Goal: Task Accomplishment & Management: Complete application form

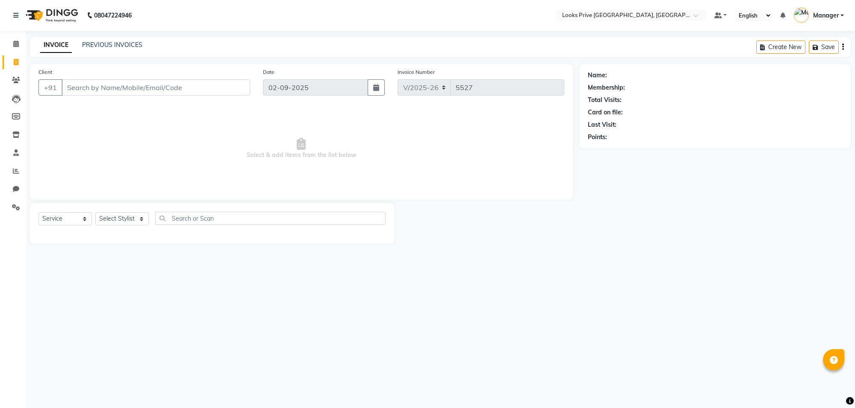
select select "8127"
select select "service"
click at [15, 41] on icon at bounding box center [16, 44] width 6 height 6
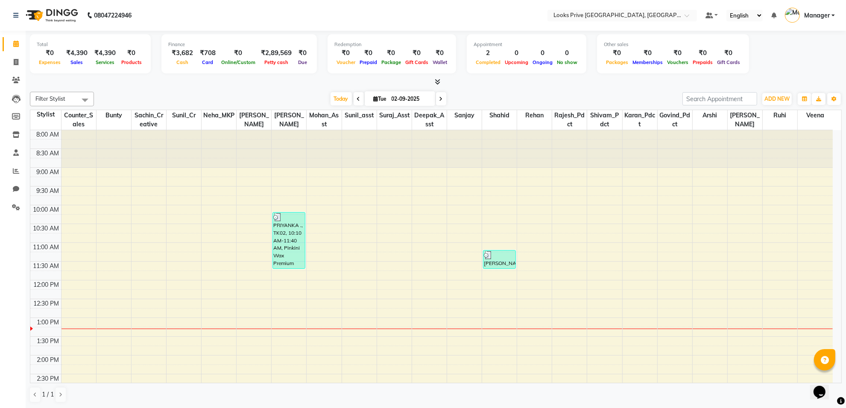
click at [436, 80] on icon at bounding box center [438, 82] width 6 height 6
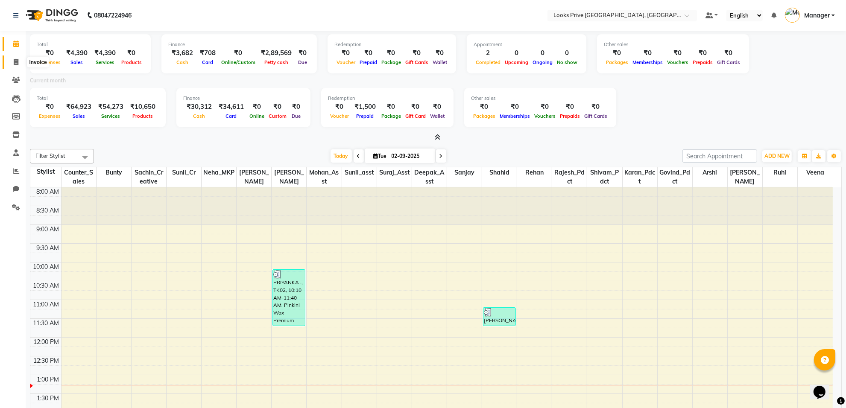
click at [13, 65] on span at bounding box center [16, 63] width 15 height 10
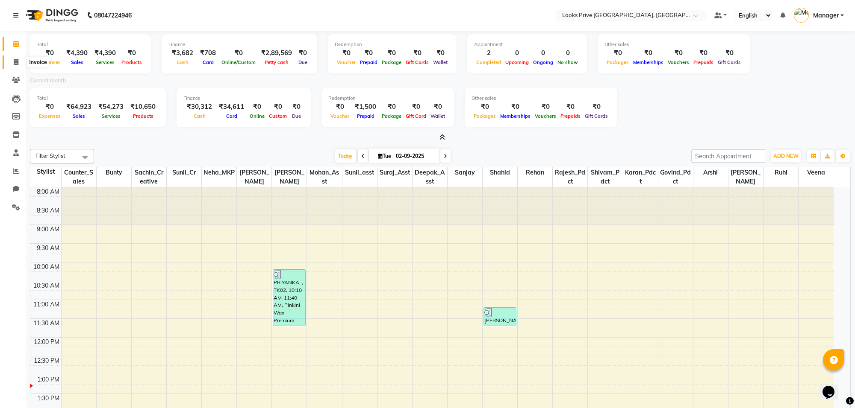
select select "8127"
select select "service"
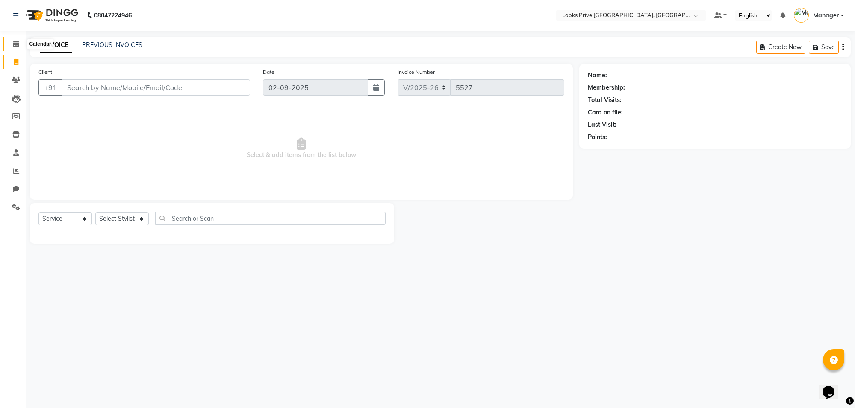
click at [13, 47] on span at bounding box center [16, 44] width 15 height 10
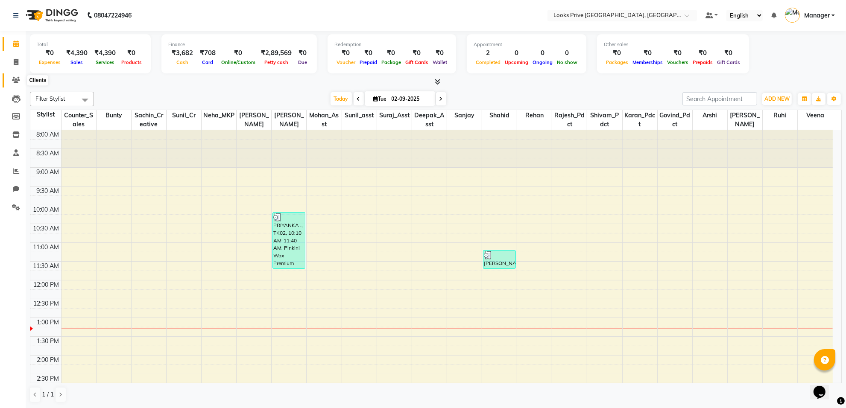
click at [15, 81] on icon at bounding box center [16, 80] width 8 height 6
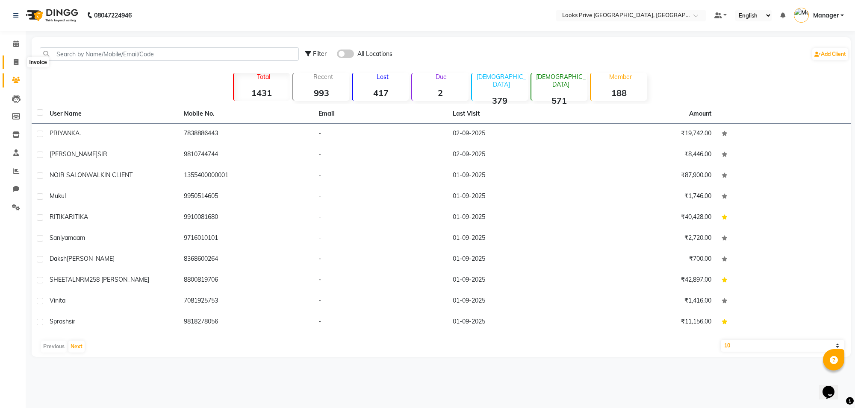
click at [15, 65] on span at bounding box center [16, 63] width 15 height 10
select select "8127"
select select "service"
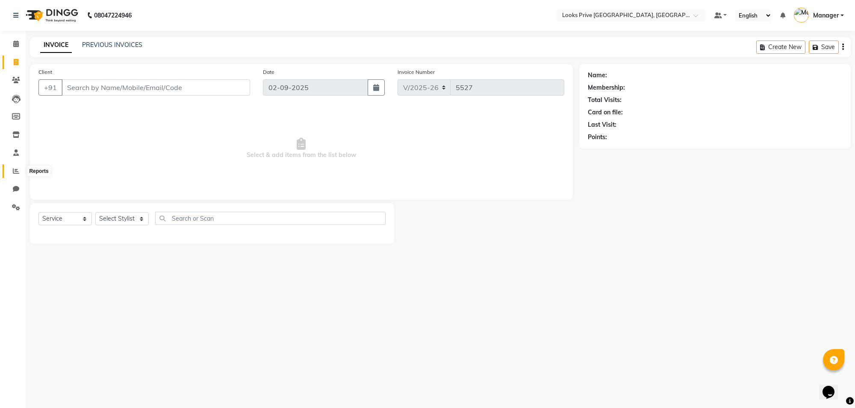
click at [13, 169] on icon at bounding box center [16, 171] width 6 height 6
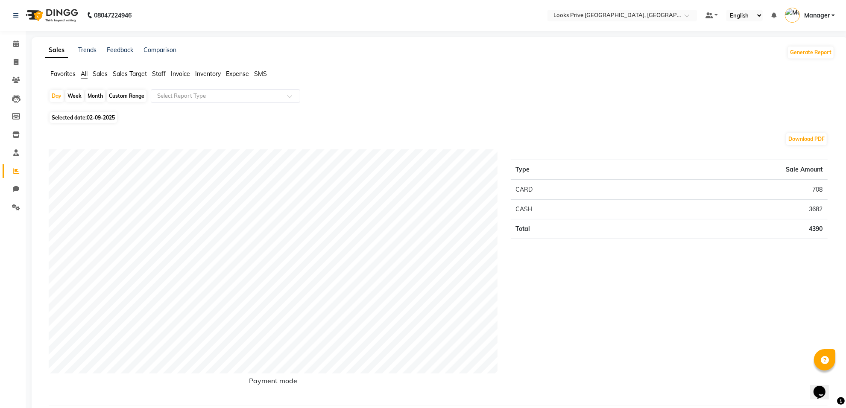
click at [162, 73] on span "Staff" at bounding box center [159, 74] width 14 height 8
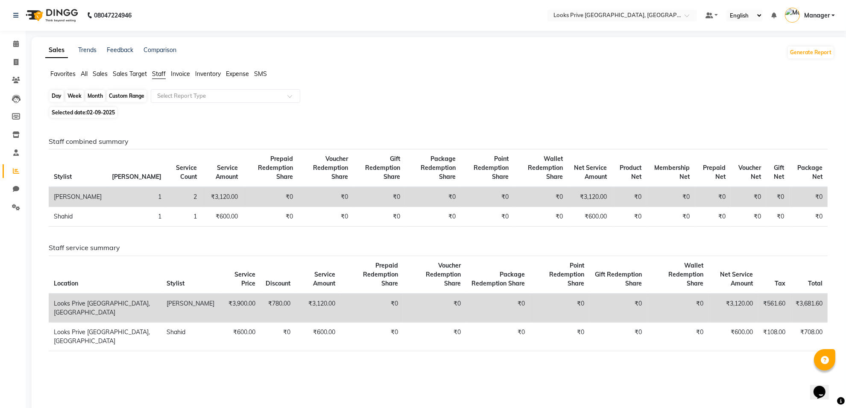
click at [53, 95] on div "Day" at bounding box center [57, 96] width 14 height 12
select select "9"
select select "2025"
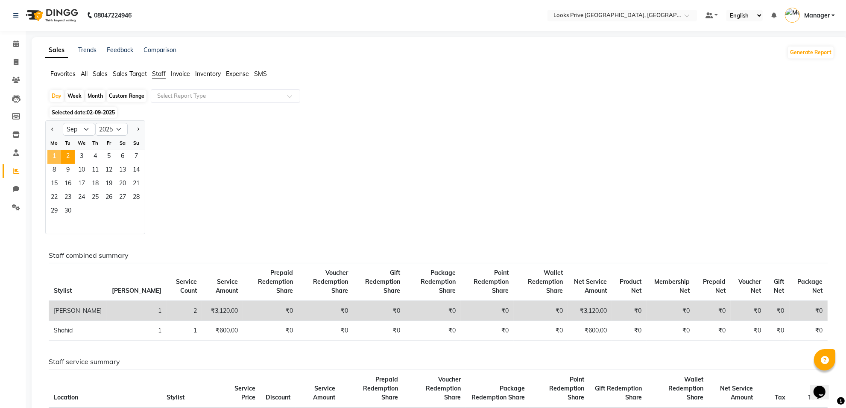
click at [58, 157] on span "1" at bounding box center [54, 157] width 14 height 14
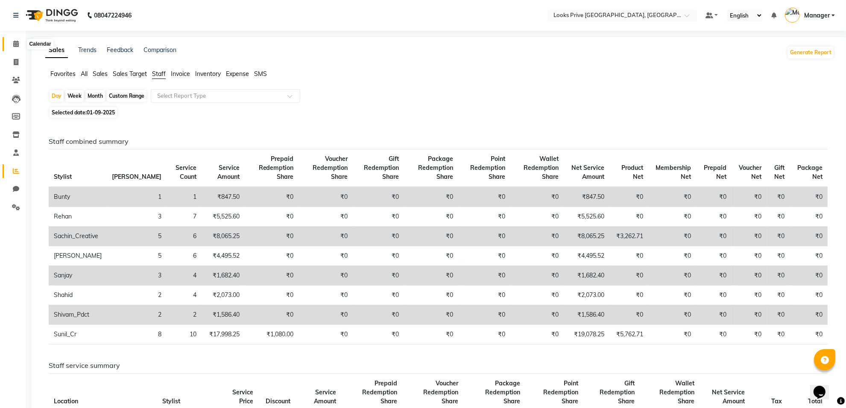
click at [16, 39] on span at bounding box center [16, 44] width 15 height 10
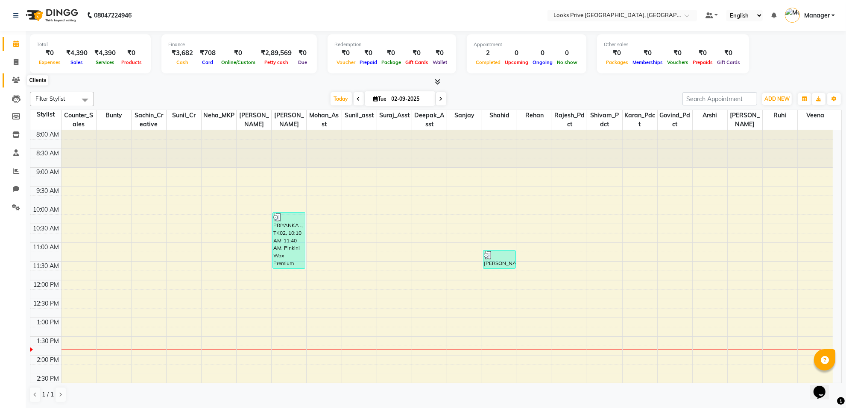
click at [18, 82] on icon at bounding box center [16, 80] width 8 height 6
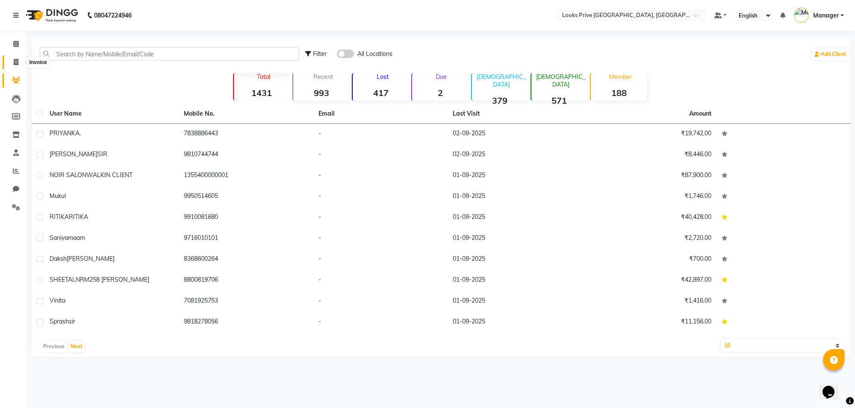
click at [14, 65] on icon at bounding box center [16, 62] width 5 height 6
select select "8127"
select select "service"
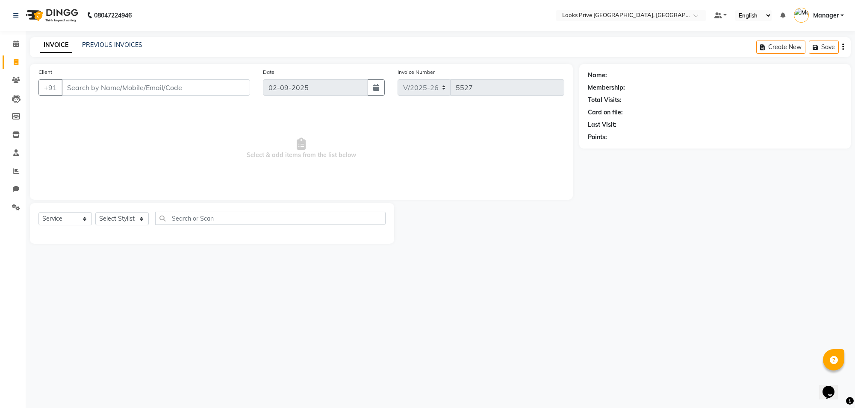
click at [79, 85] on input "Client" at bounding box center [156, 87] width 188 height 16
drag, startPoint x: 251, startPoint y: 279, endPoint x: 244, endPoint y: 250, distance: 29.8
click at [250, 280] on div "08047224946 Select Location × Looks Prive [GEOGRAPHIC_DATA], [GEOGRAPHIC_DATA] …" at bounding box center [427, 204] width 855 height 408
click at [122, 85] on input "9717763844" at bounding box center [134, 87] width 145 height 16
type input "9"
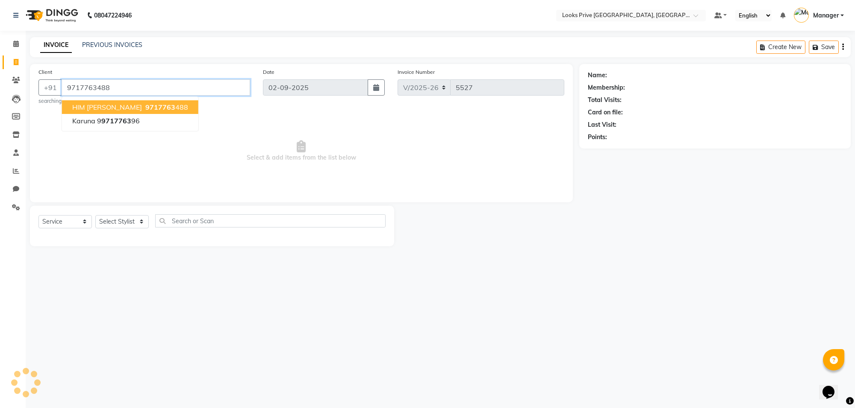
type input "9717763488"
select select "1: Object"
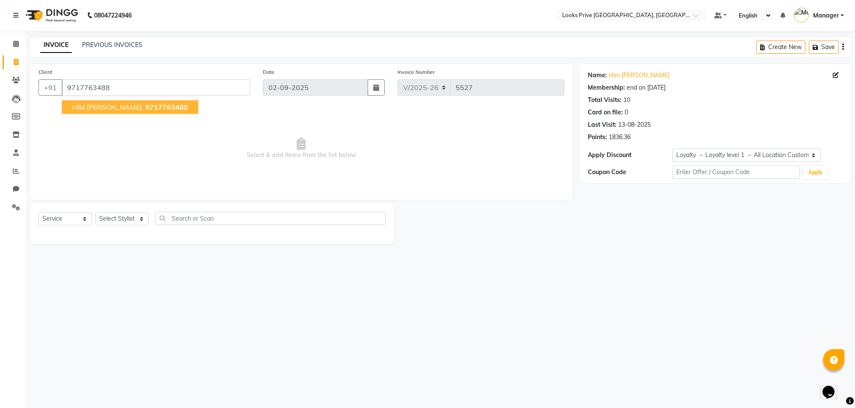
click at [229, 301] on div "08047224946 Select Location × Looks Prive [GEOGRAPHIC_DATA], [GEOGRAPHIC_DATA] …" at bounding box center [427, 204] width 855 height 408
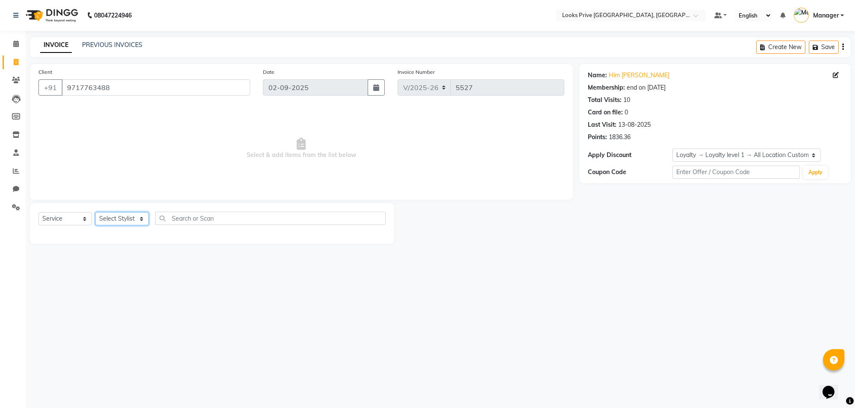
click at [141, 217] on select "Select Stylist [PERSON_NAME] Counter_Sales Deepak_Asst Govind_Pdct Karan_Pdct M…" at bounding box center [121, 218] width 53 height 13
select select "75850"
click at [95, 212] on select "Select Stylist [PERSON_NAME] Counter_Sales Deepak_Asst Govind_Pdct Karan_Pdct M…" at bounding box center [121, 218] width 53 height 13
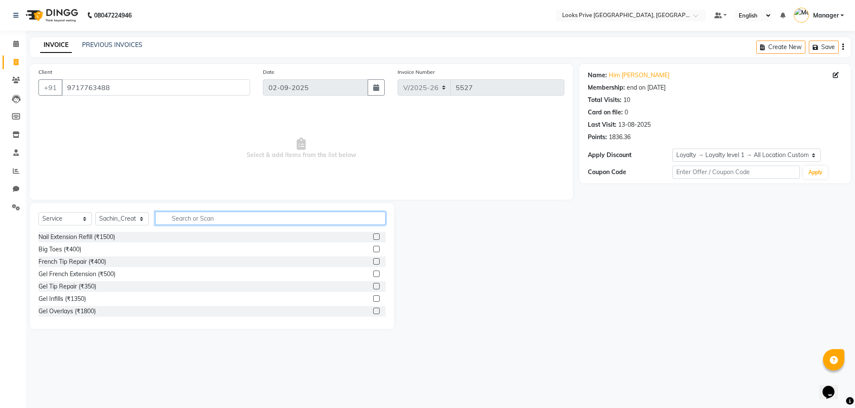
click at [189, 218] on input "text" at bounding box center [270, 218] width 230 height 13
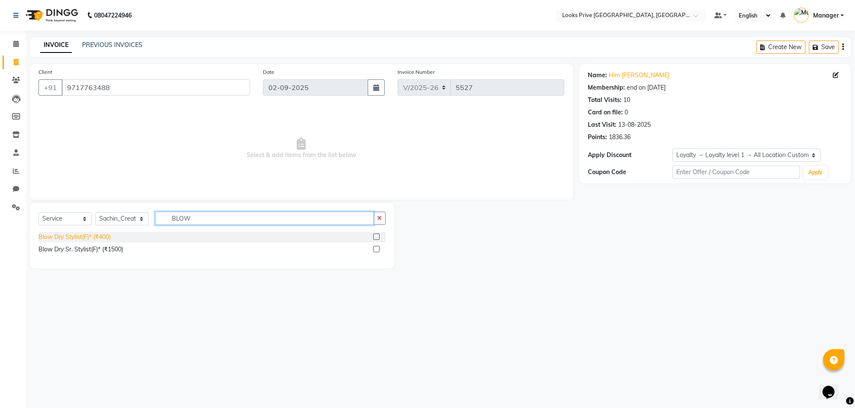
type input "BLOW"
click at [73, 234] on div "Blow Dry Stylist(F)* (₹400)" at bounding box center [74, 237] width 72 height 9
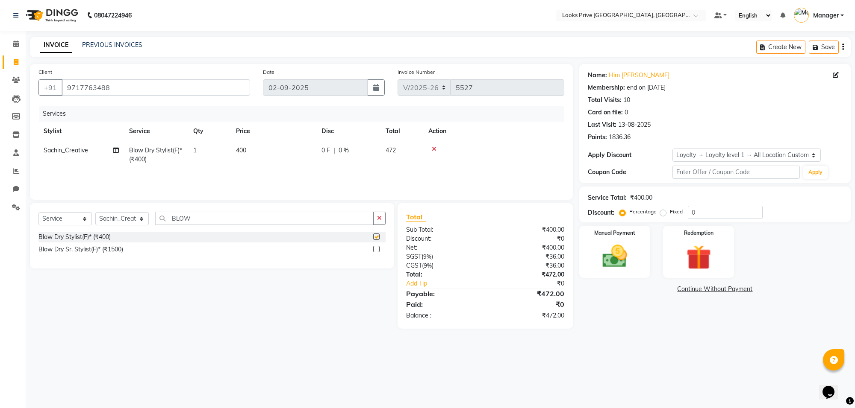
checkbox input "false"
click at [214, 218] on input "BLOW" at bounding box center [264, 218] width 218 height 13
type input "B"
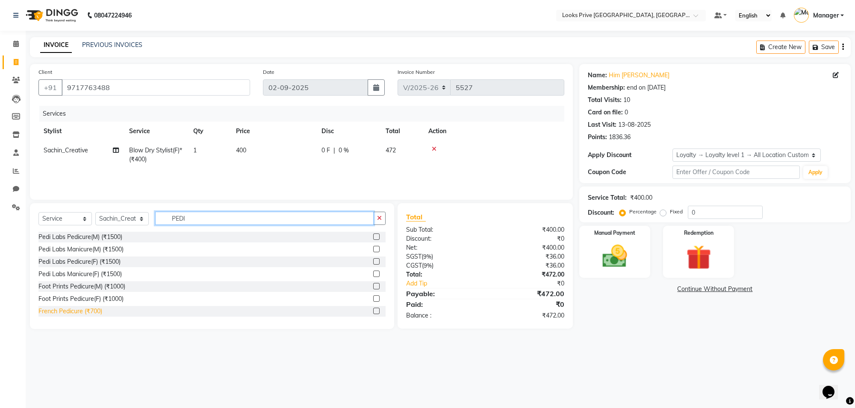
type input "PEDI"
click at [48, 312] on div "French Pedicure (₹700)" at bounding box center [70, 311] width 64 height 9
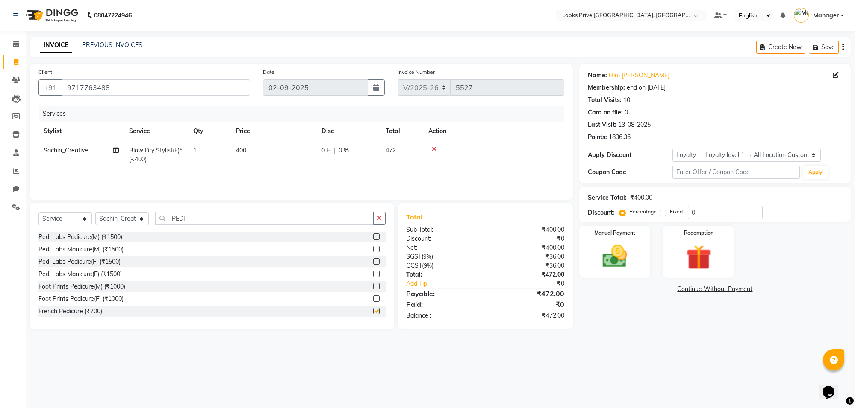
checkbox input "false"
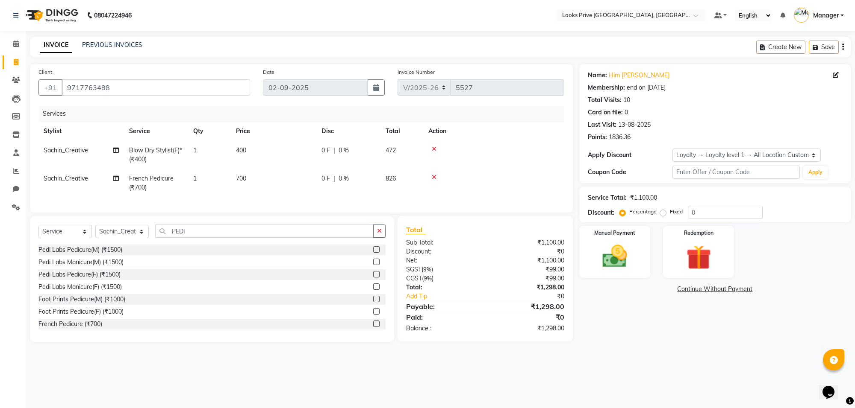
click at [253, 179] on td "700" at bounding box center [273, 183] width 85 height 28
select select "75850"
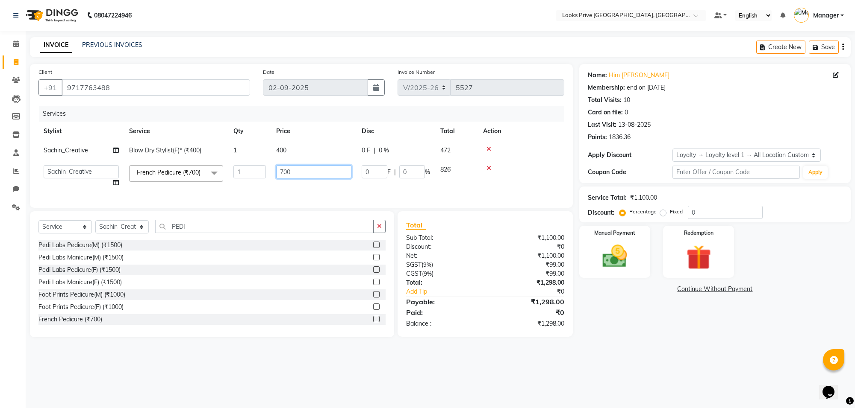
click at [320, 167] on input "700" at bounding box center [313, 171] width 75 height 13
type input "7"
type input "950"
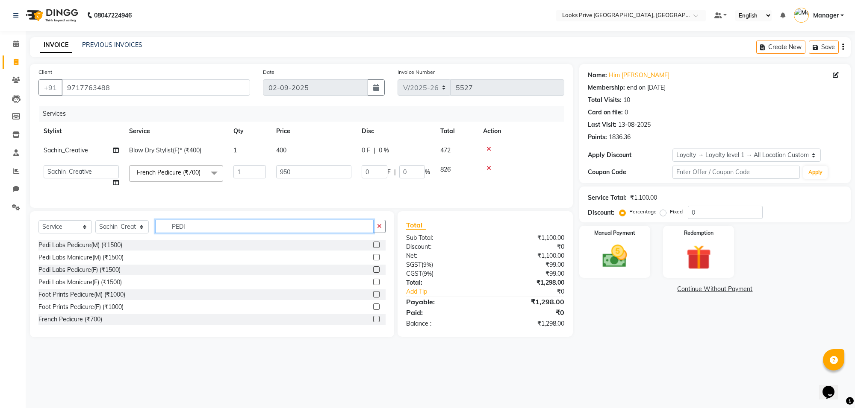
click at [234, 233] on input "PEDI" at bounding box center [264, 226] width 218 height 13
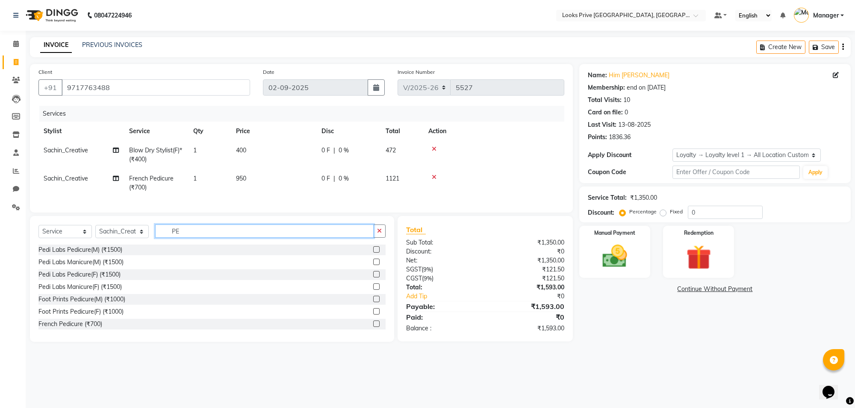
type input "P"
type input "NAIL"
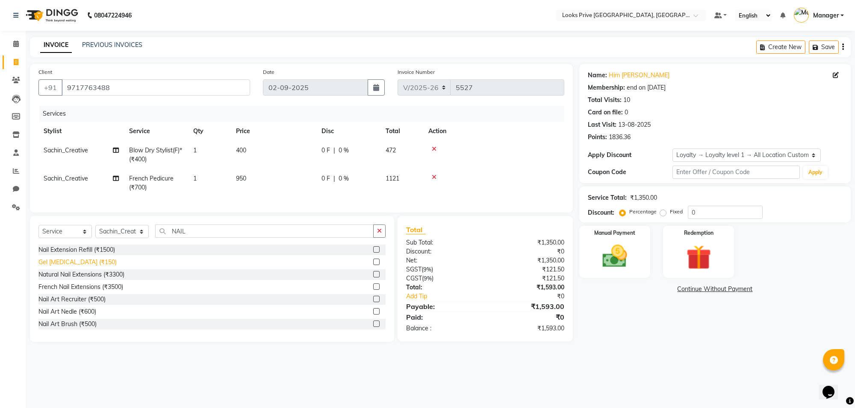
click at [101, 267] on div "Gel [MEDICAL_DATA] (₹150)" at bounding box center [77, 262] width 78 height 9
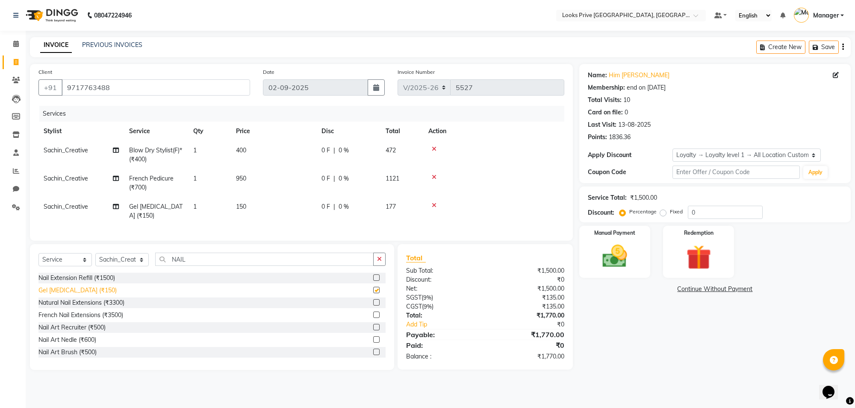
checkbox input "false"
click at [252, 206] on td "150" at bounding box center [273, 211] width 85 height 28
select select "75850"
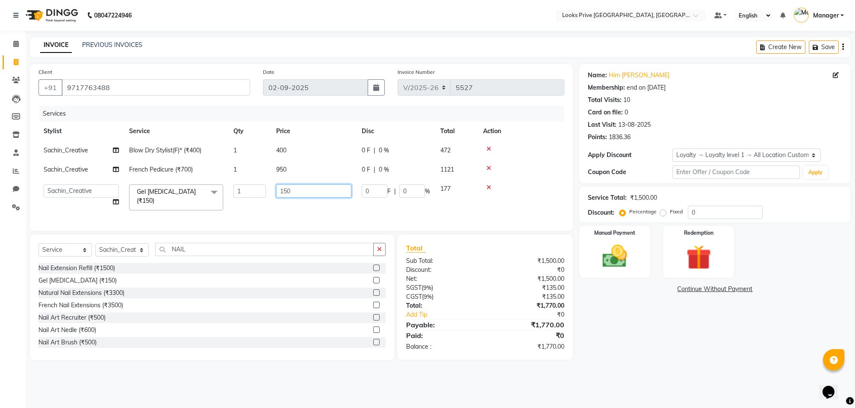
click at [327, 197] on input "150" at bounding box center [313, 191] width 75 height 13
type input "1"
type input "200"
click at [301, 151] on td "400" at bounding box center [313, 150] width 85 height 19
select select "75850"
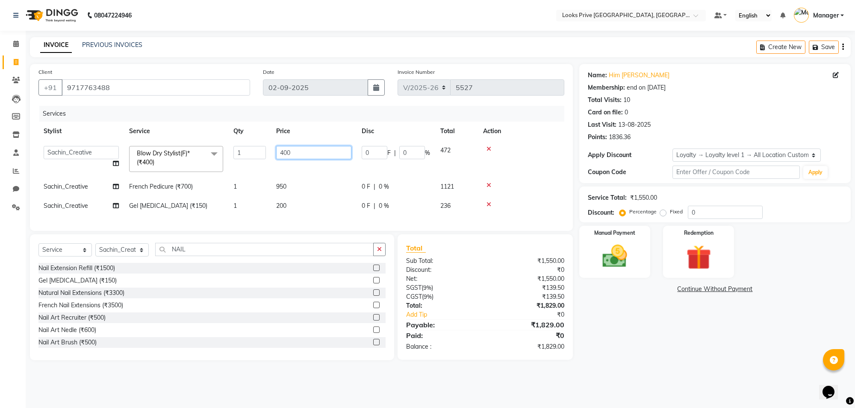
click at [320, 148] on input "400" at bounding box center [313, 152] width 75 height 13
type input "4"
type input "700"
drag, startPoint x: 656, startPoint y: 375, endPoint x: 672, endPoint y: 361, distance: 20.9
click at [665, 366] on main "INVOICE PREVIOUS INVOICES Create New Save Client [PHONE_NUMBER] Date [DATE] Inv…" at bounding box center [440, 205] width 829 height 336
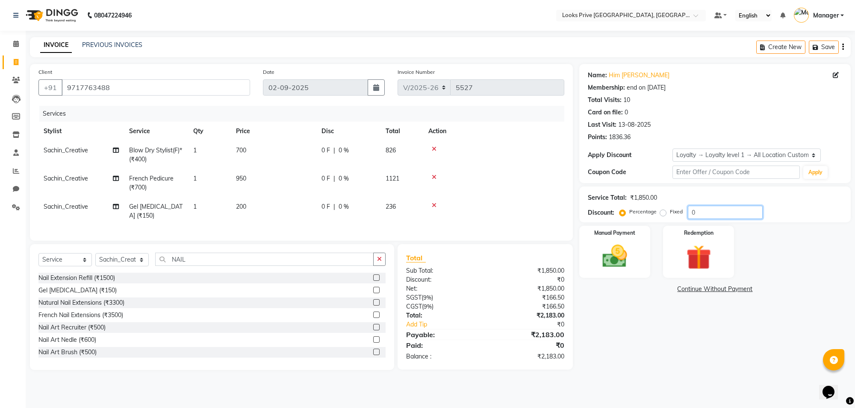
click at [703, 213] on input "0" at bounding box center [725, 212] width 75 height 13
type input "020"
click at [693, 365] on div "Name: Him [PERSON_NAME] Membership: end on [DATE] Total Visits: 10 Card on file…" at bounding box center [718, 221] width 278 height 315
click at [255, 206] on td "200" at bounding box center [273, 211] width 85 height 28
select select "75850"
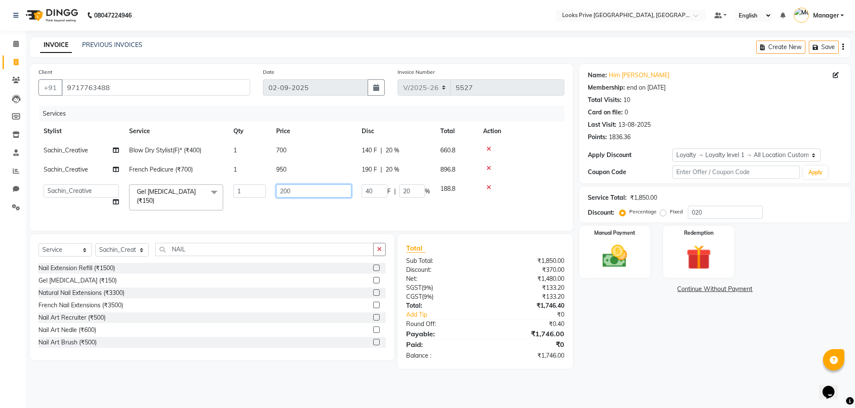
click at [301, 192] on input "200" at bounding box center [313, 191] width 75 height 13
type input "204"
click at [680, 362] on div "Name: Him [PERSON_NAME] Membership: end on [DATE] Total Visits: 10 Card on file…" at bounding box center [718, 216] width 278 height 305
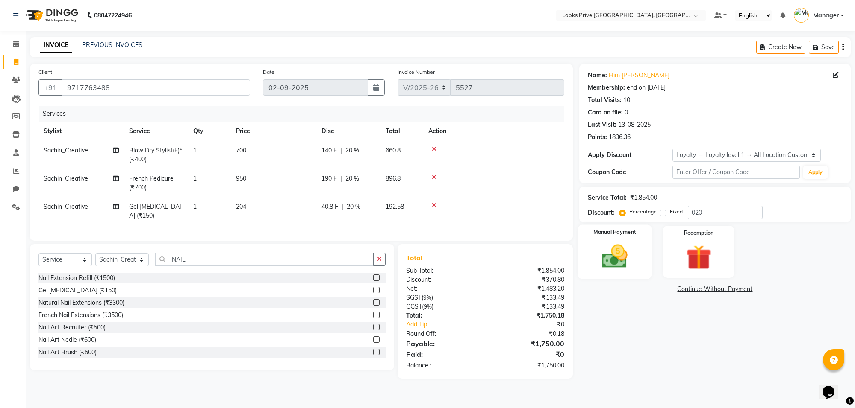
click at [612, 251] on img at bounding box center [615, 257] width 42 height 30
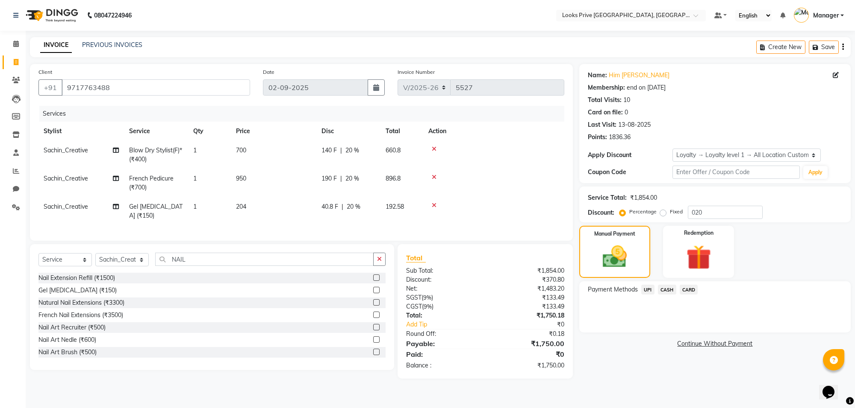
click at [664, 291] on span "CASH" at bounding box center [667, 290] width 18 height 10
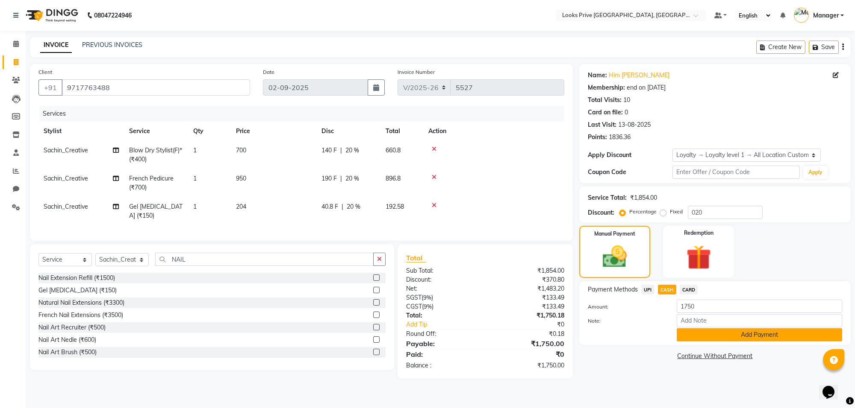
click at [723, 338] on button "Add Payment" at bounding box center [758, 335] width 165 height 13
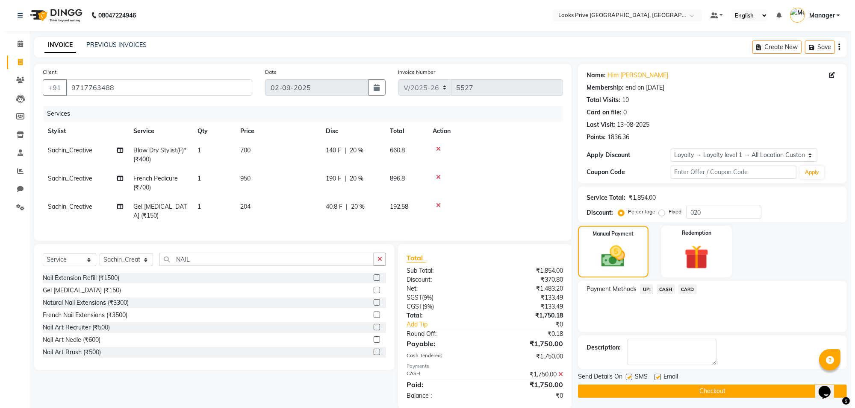
scroll to position [63, 0]
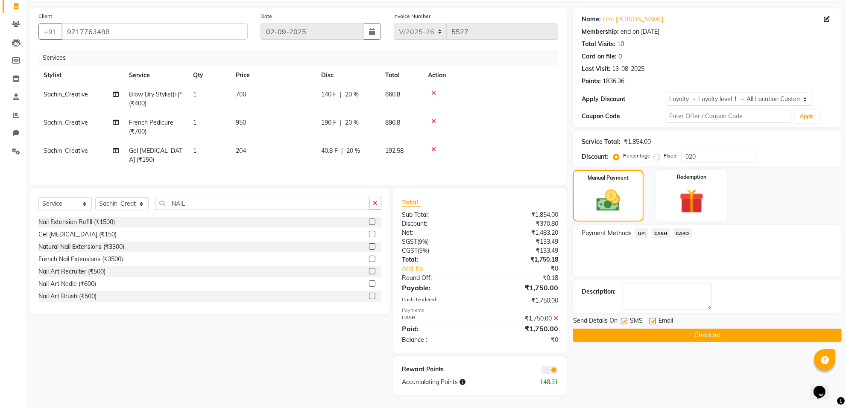
click at [554, 374] on span at bounding box center [549, 370] width 17 height 9
click at [558, 372] on input "checkbox" at bounding box center [558, 372] width 0 height 0
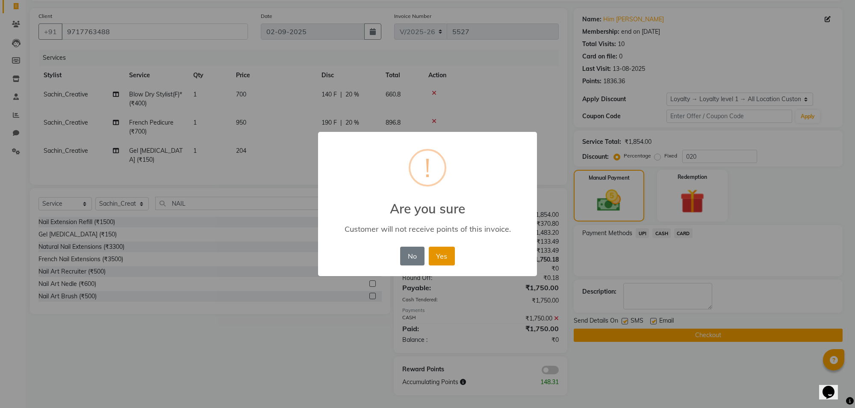
click at [447, 256] on button "Yes" at bounding box center [442, 256] width 26 height 19
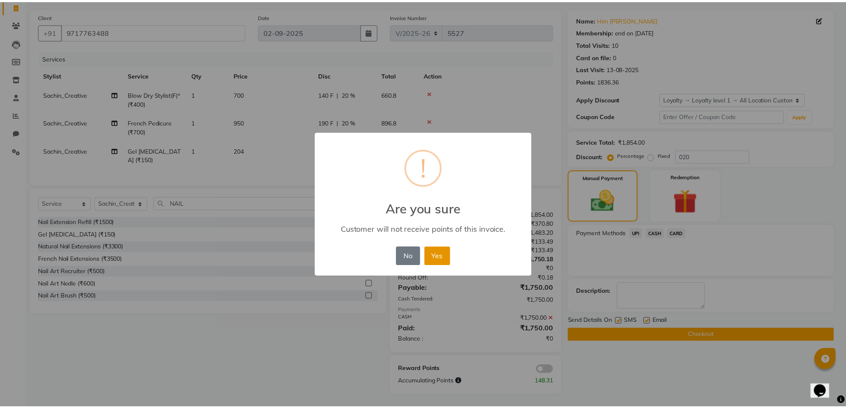
scroll to position [50, 0]
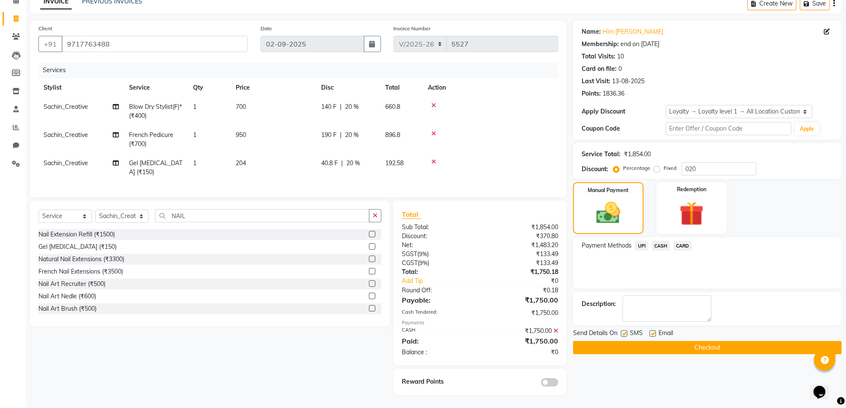
click at [664, 341] on button "Checkout" at bounding box center [707, 347] width 269 height 13
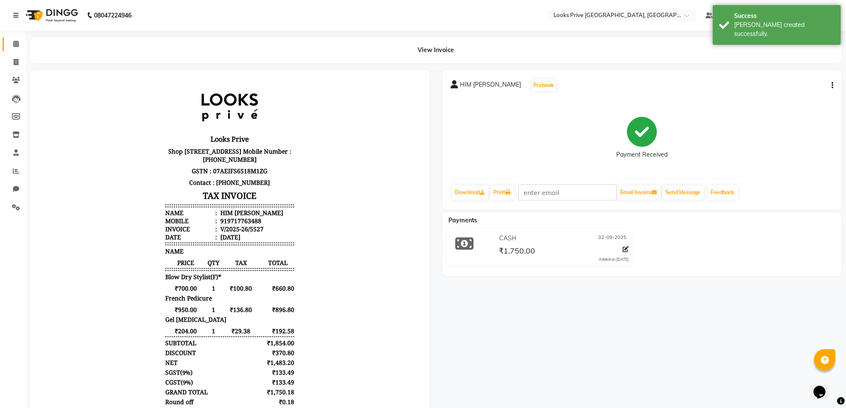
click at [16, 50] on link "Calendar" at bounding box center [13, 44] width 21 height 14
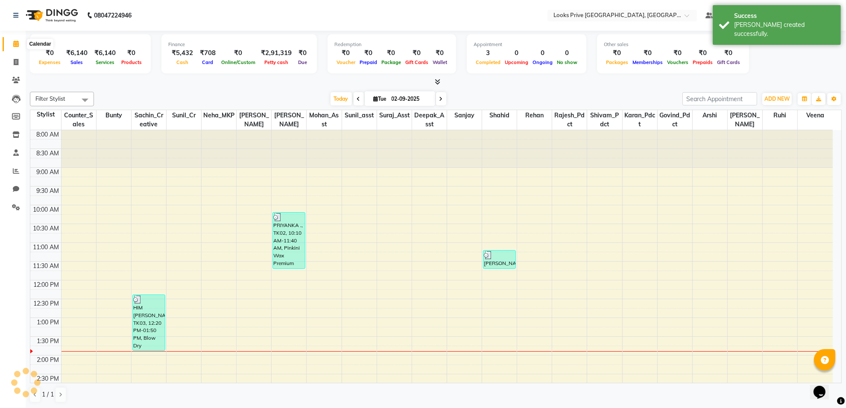
click at [12, 46] on span at bounding box center [16, 44] width 15 height 10
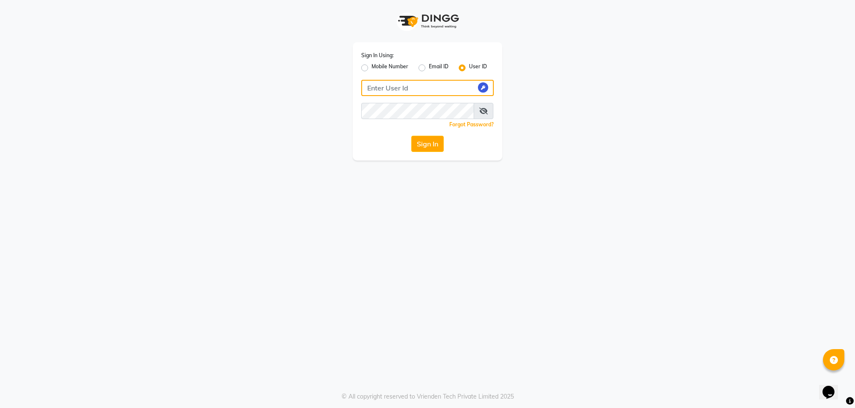
click at [397, 91] on input "Username" at bounding box center [427, 88] width 132 height 16
type input "E"
type input "e3599-01"
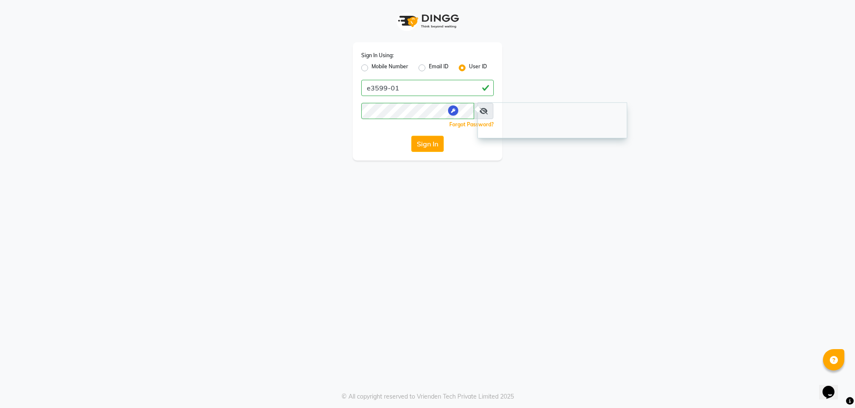
click at [468, 204] on div "Sign In Using: Mobile Number Email ID User ID e3599-01 Remember me Forgot Passw…" at bounding box center [427, 204] width 855 height 408
click at [485, 110] on icon at bounding box center [483, 111] width 9 height 7
click at [426, 144] on button "Sign In" at bounding box center [427, 144] width 32 height 16
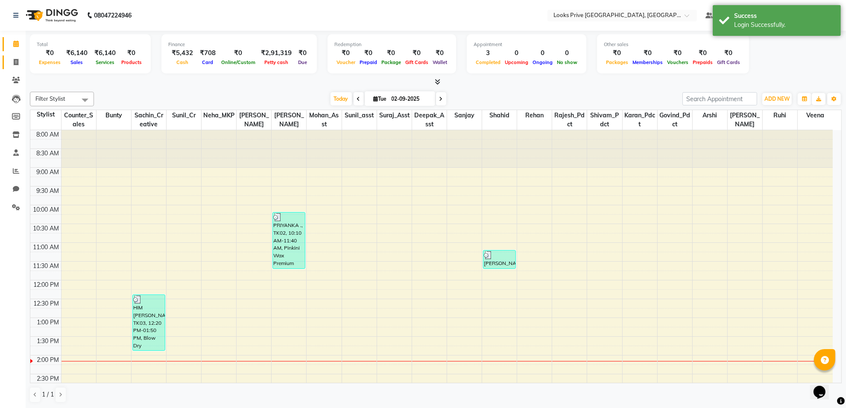
click at [7, 63] on link "Invoice" at bounding box center [13, 63] width 21 height 14
select select "service"
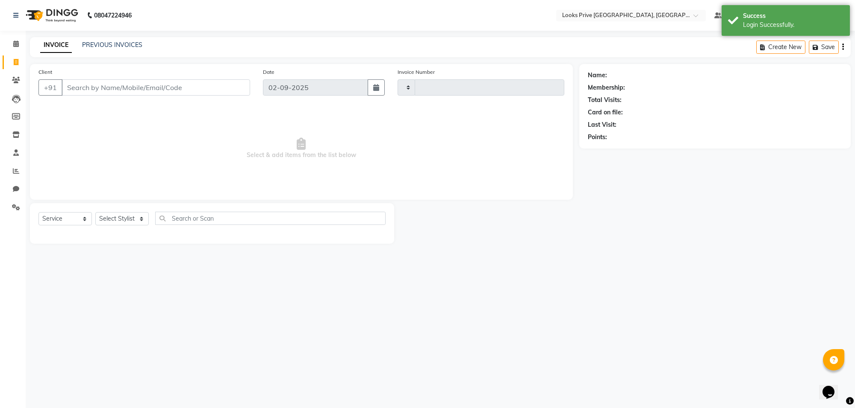
type input "5528"
select select "8127"
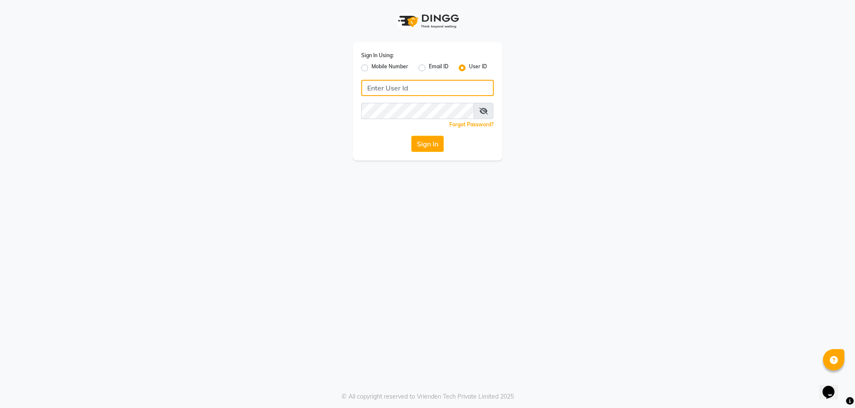
click at [408, 85] on input "Username" at bounding box center [427, 88] width 132 height 16
type input "w"
type input "e3599-01"
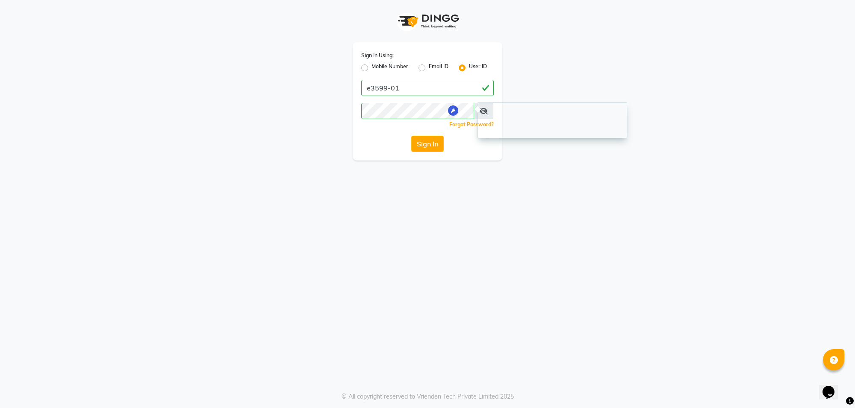
click at [452, 238] on div "Sign In Using: Mobile Number Email ID User ID e3599-01 Remember me Forgot Passw…" at bounding box center [427, 204] width 855 height 408
click at [487, 113] on icon at bounding box center [483, 111] width 9 height 7
click at [420, 149] on button "Sign In" at bounding box center [427, 144] width 32 height 16
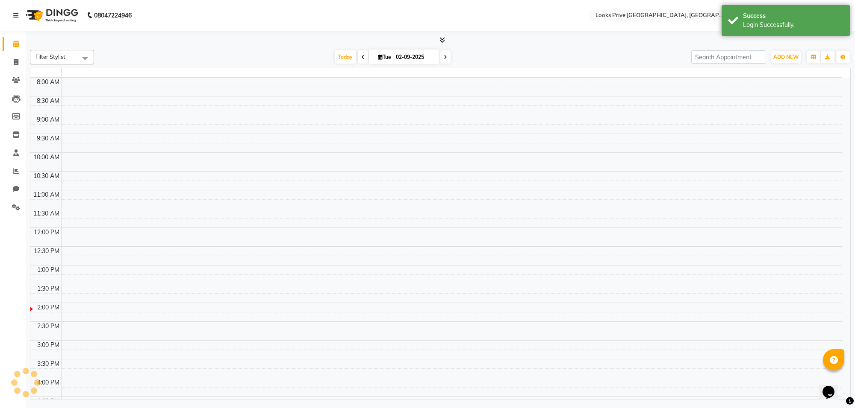
select select "en"
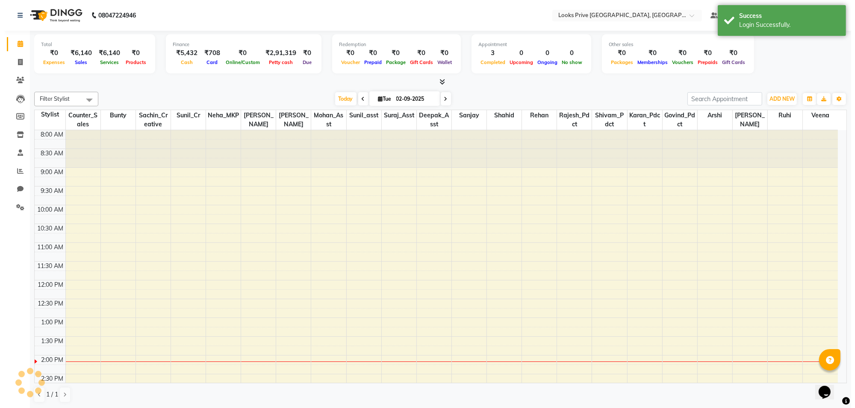
scroll to position [225, 0]
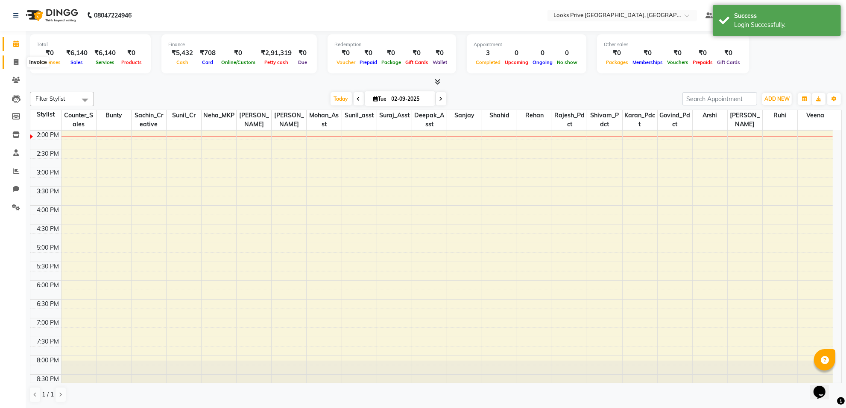
click at [16, 64] on icon at bounding box center [16, 62] width 5 height 6
select select "service"
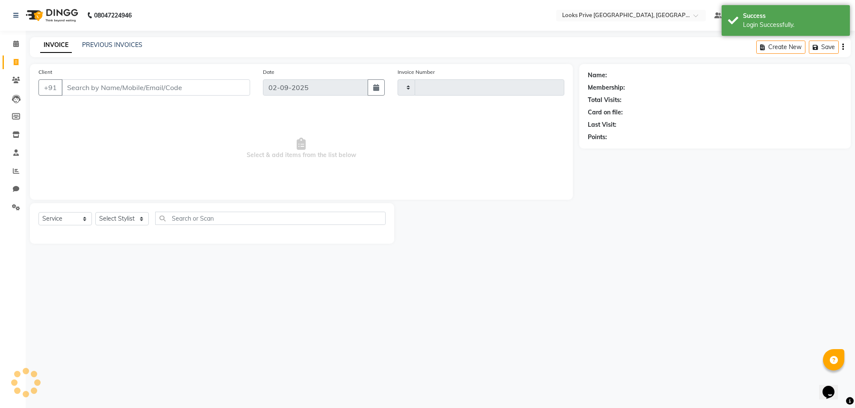
type input "5528"
select select "8127"
